Goal: Task Accomplishment & Management: Use online tool/utility

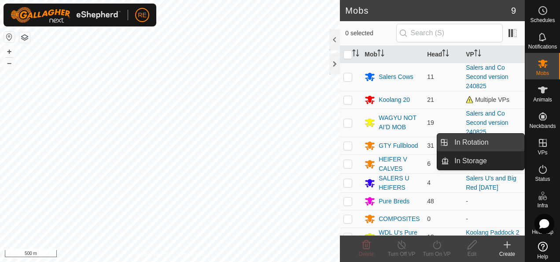
click at [493, 144] on link "In Rotation" at bounding box center [486, 142] width 75 height 18
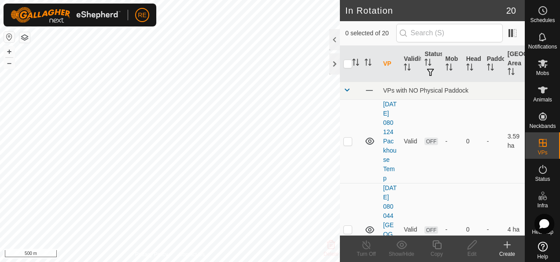
click at [6, 35] on button "button" at bounding box center [9, 37] width 11 height 11
click at [4, 32] on button "button" at bounding box center [9, 37] width 11 height 11
checkbox input "true"
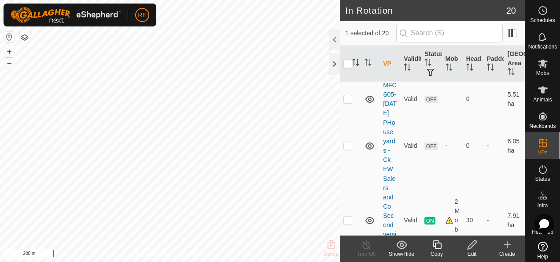
scroll to position [969, 0]
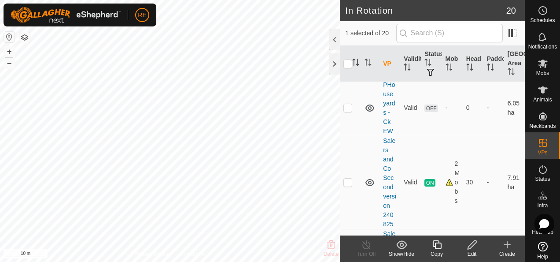
click at [470, 250] on div "Edit" at bounding box center [472, 254] width 35 height 8
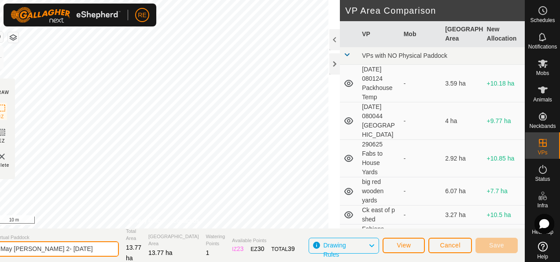
click at [70, 247] on input "May [PERSON_NAME] 2- [DATE]" at bounding box center [57, 248] width 123 height 15
type input "May [PERSON_NAME] 2- [DATE]"
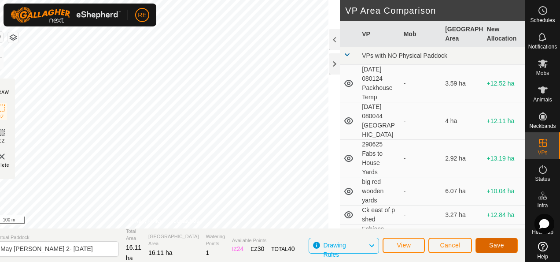
click at [493, 245] on span "Save" at bounding box center [496, 244] width 15 height 7
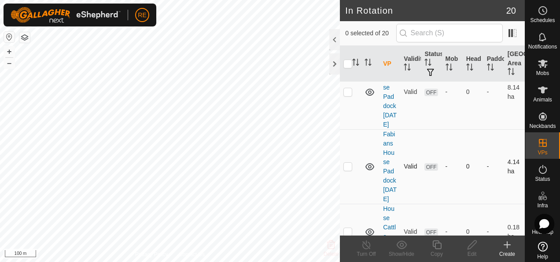
scroll to position [441, 0]
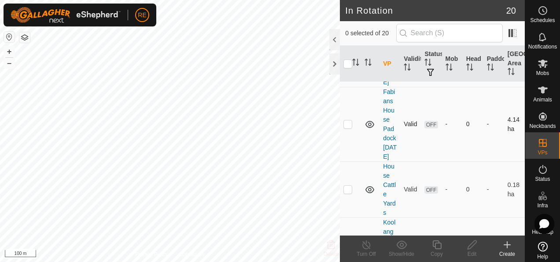
checkbox input "true"
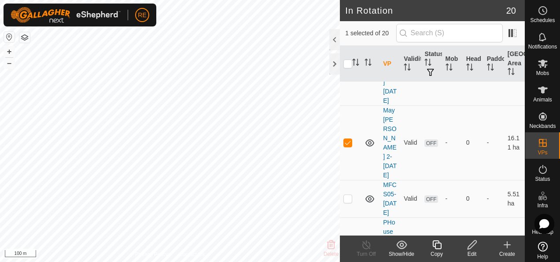
scroll to position [925, 0]
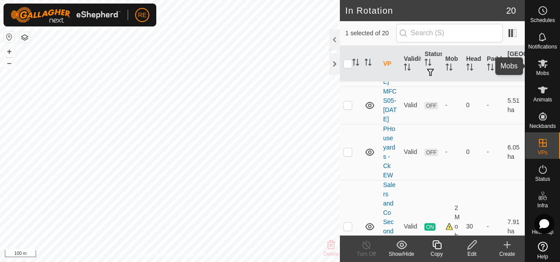
click at [542, 71] on span "Mobs" at bounding box center [543, 72] width 13 height 5
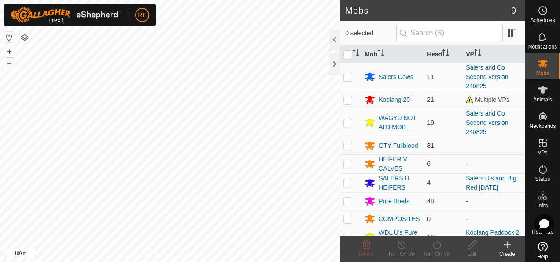
click at [349, 145] on p-checkbox at bounding box center [348, 145] width 9 height 7
checkbox input "true"
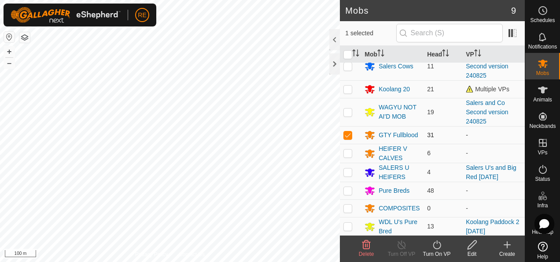
scroll to position [11, 0]
click at [348, 193] on p-checkbox at bounding box center [348, 189] width 9 height 7
checkbox input "true"
click at [441, 247] on icon at bounding box center [437, 244] width 11 height 11
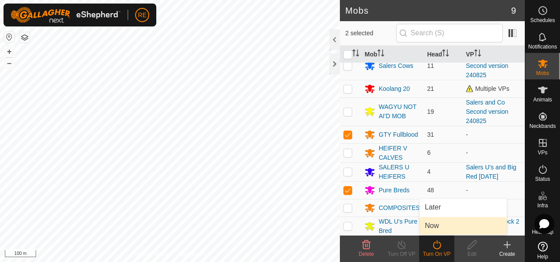
click at [453, 227] on link "Now" at bounding box center [463, 226] width 87 height 18
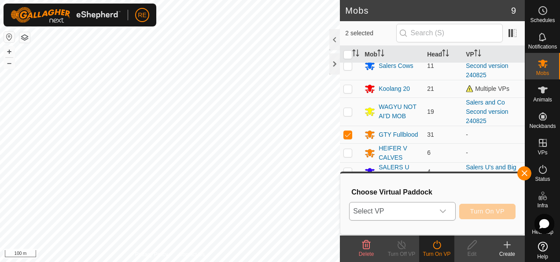
click at [447, 211] on icon "dropdown trigger" at bounding box center [443, 211] width 7 height 7
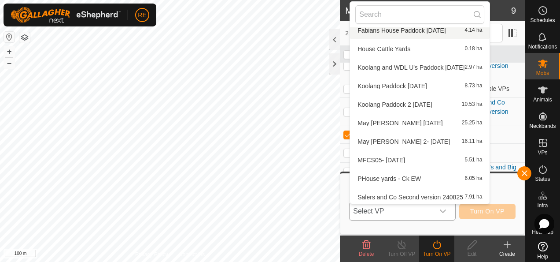
scroll to position [142, 0]
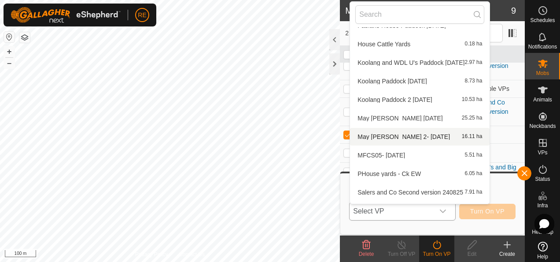
click at [436, 137] on li "May [PERSON_NAME] 2- [DATE] 16.11 ha" at bounding box center [420, 137] width 140 height 18
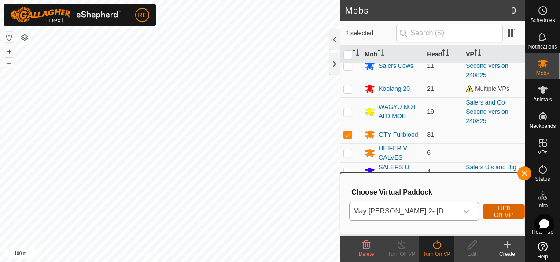
click at [497, 214] on span "Turn On VP" at bounding box center [504, 211] width 20 height 14
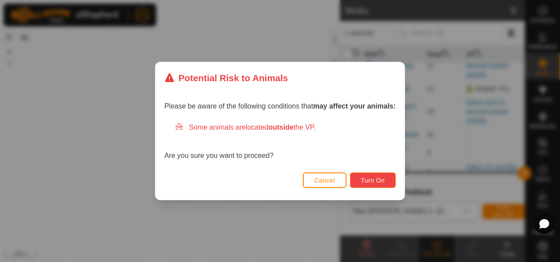
click at [378, 179] on span "Turn On" at bounding box center [373, 180] width 24 height 7
